Goal: Find specific page/section: Find specific page/section

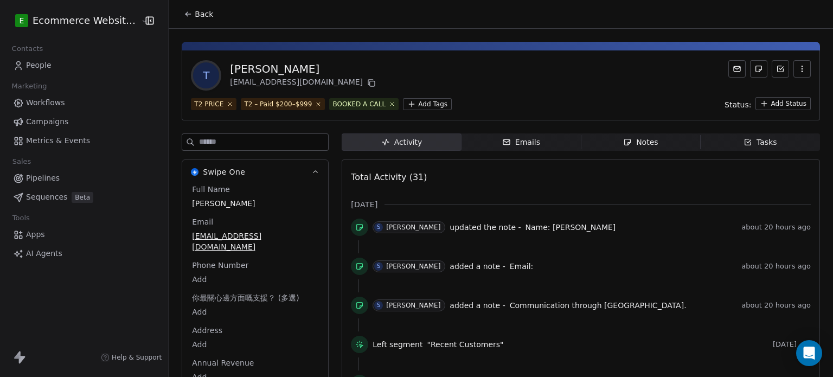
click at [655, 133] on span "Notes Notes" at bounding box center [640, 141] width 119 height 17
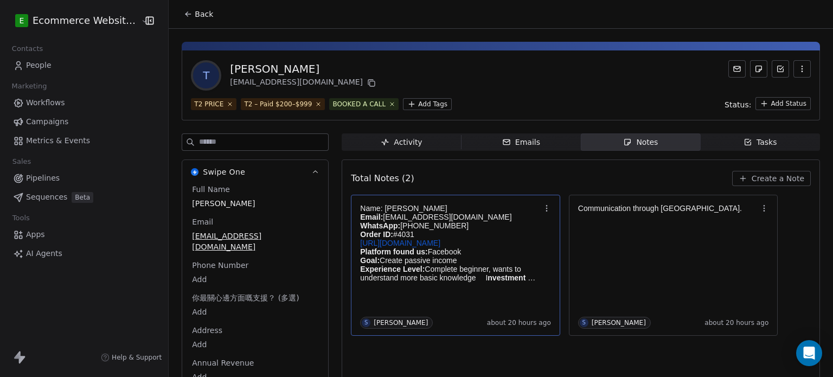
click at [507, 237] on p "Order ID: #4031" at bounding box center [450, 234] width 180 height 9
